Goal: Consume media (video, audio): Browse casually

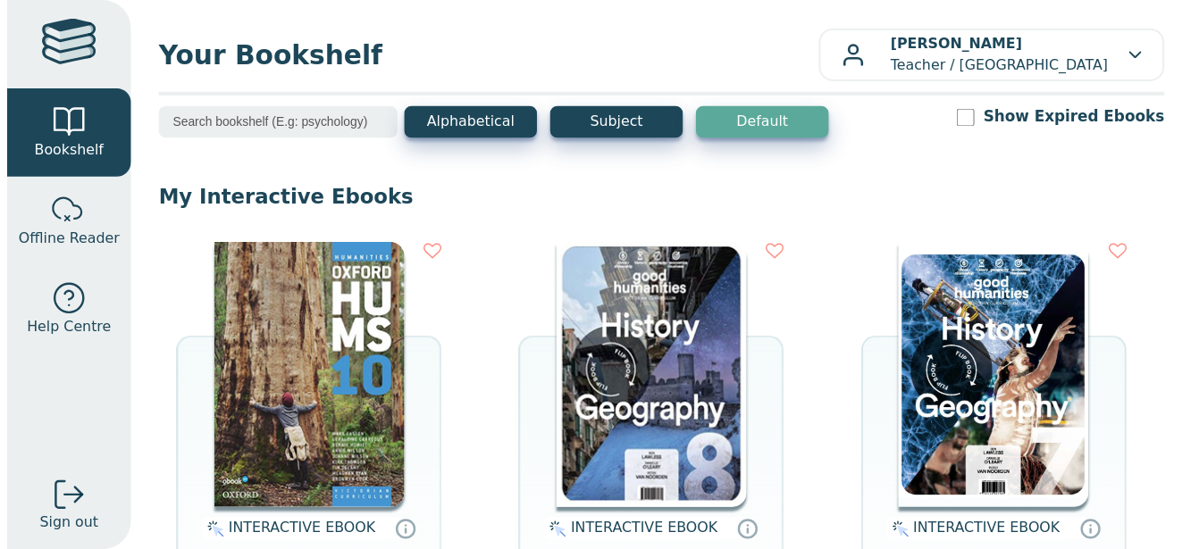
scroll to position [64, 0]
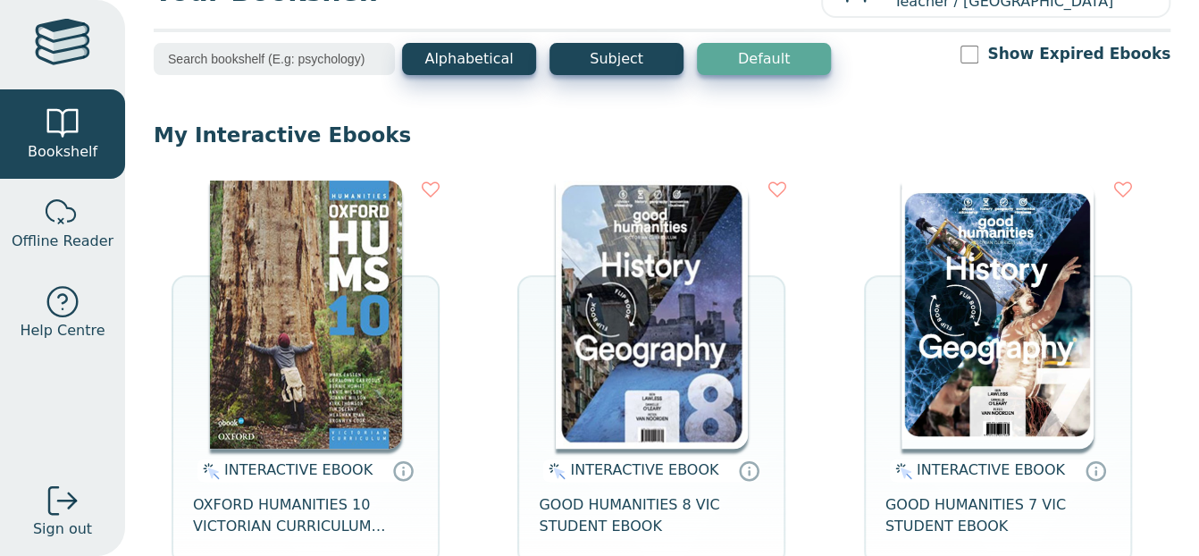
click at [579, 339] on img at bounding box center [652, 314] width 192 height 268
click at [686, 335] on img at bounding box center [652, 314] width 192 height 268
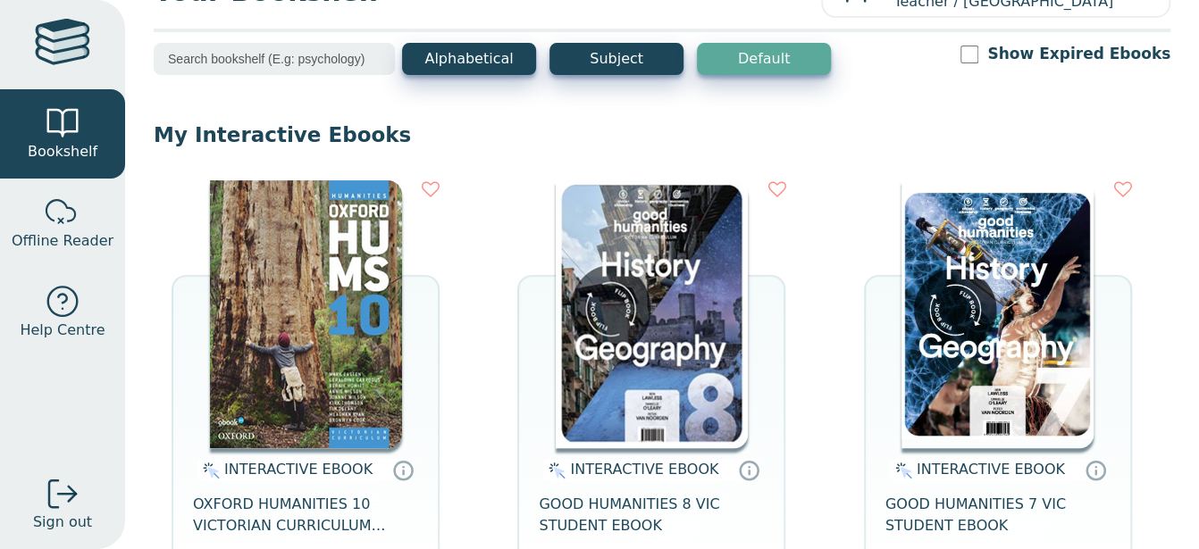
click at [664, 253] on img at bounding box center [652, 314] width 192 height 268
click at [299, 282] on img at bounding box center [306, 314] width 192 height 268
